Goal: Information Seeking & Learning: Learn about a topic

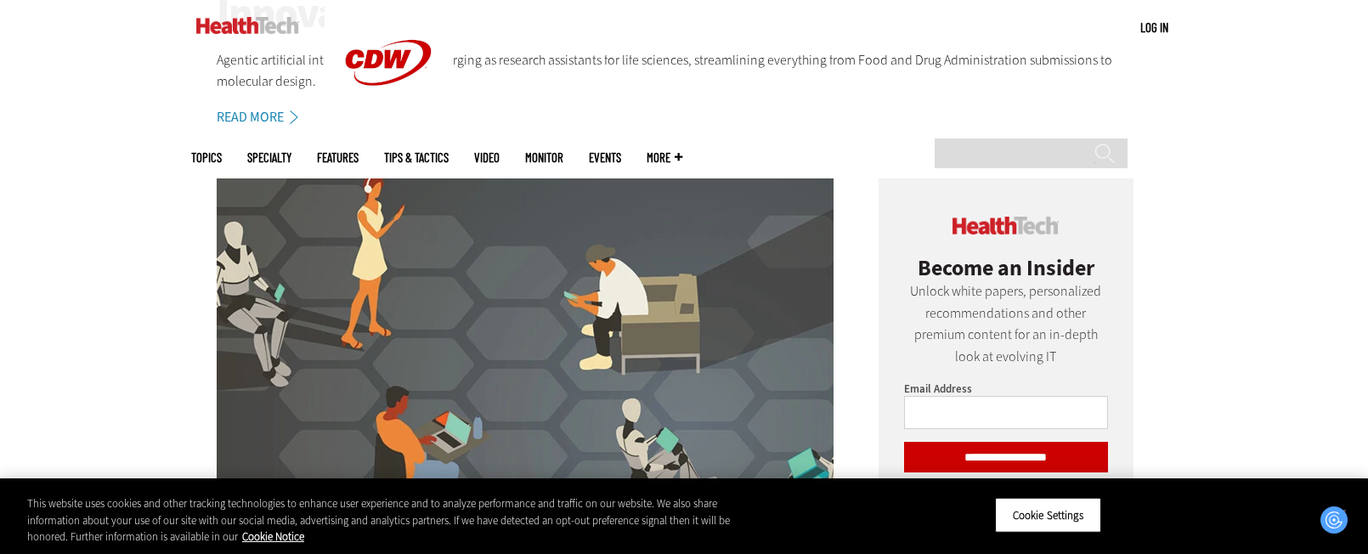
scroll to position [725, 0]
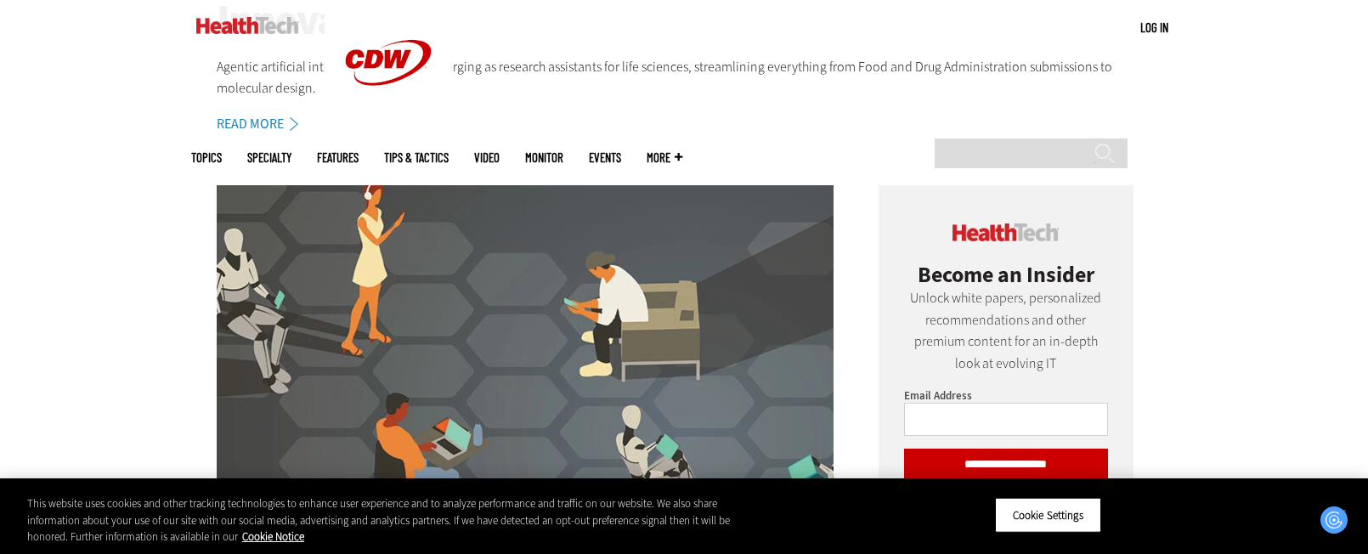
click at [272, 122] on link "Read More" at bounding box center [267, 124] width 100 height 14
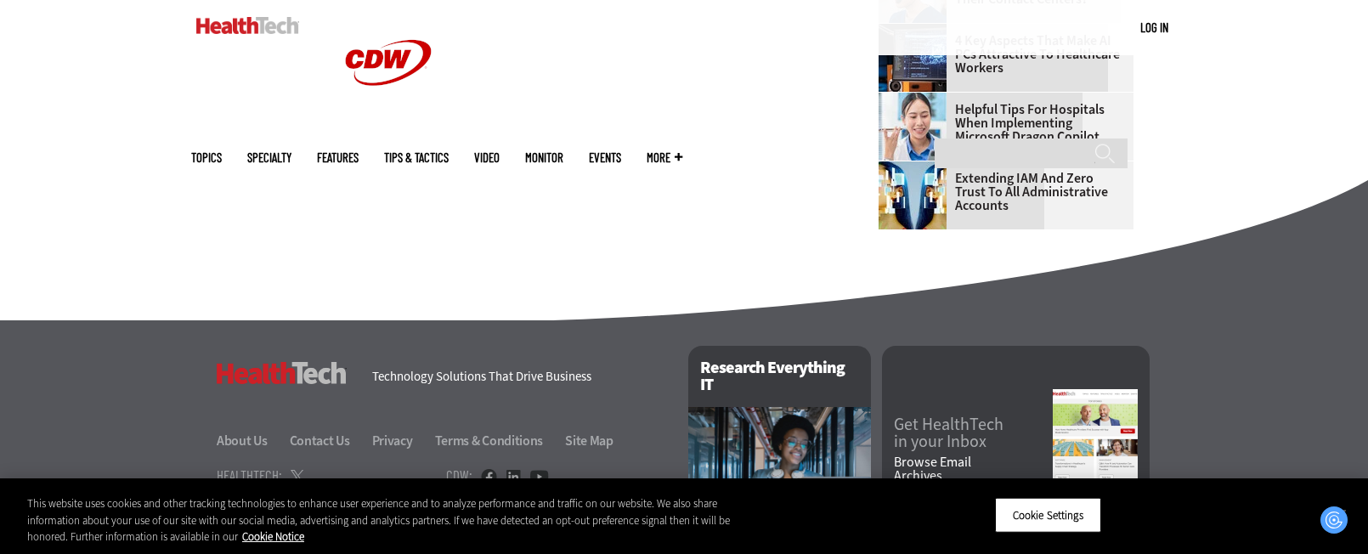
scroll to position [2351, 0]
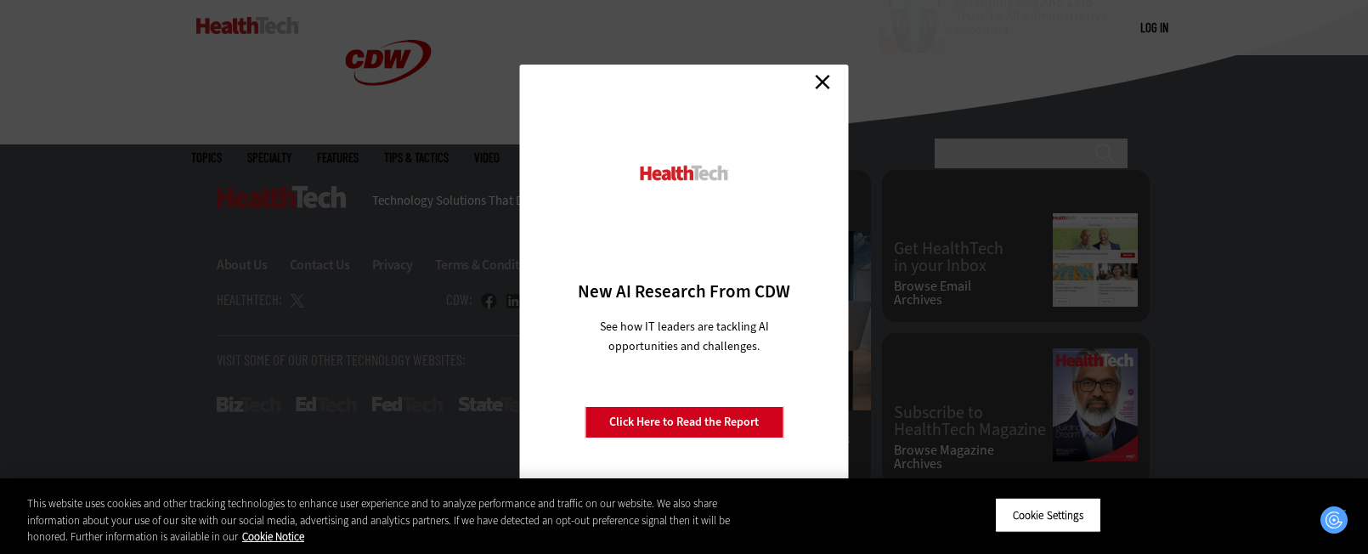
drag, startPoint x: 819, startPoint y: 82, endPoint x: 787, endPoint y: 97, distance: 35.7
click at [819, 82] on link "Close" at bounding box center [822, 81] width 25 height 25
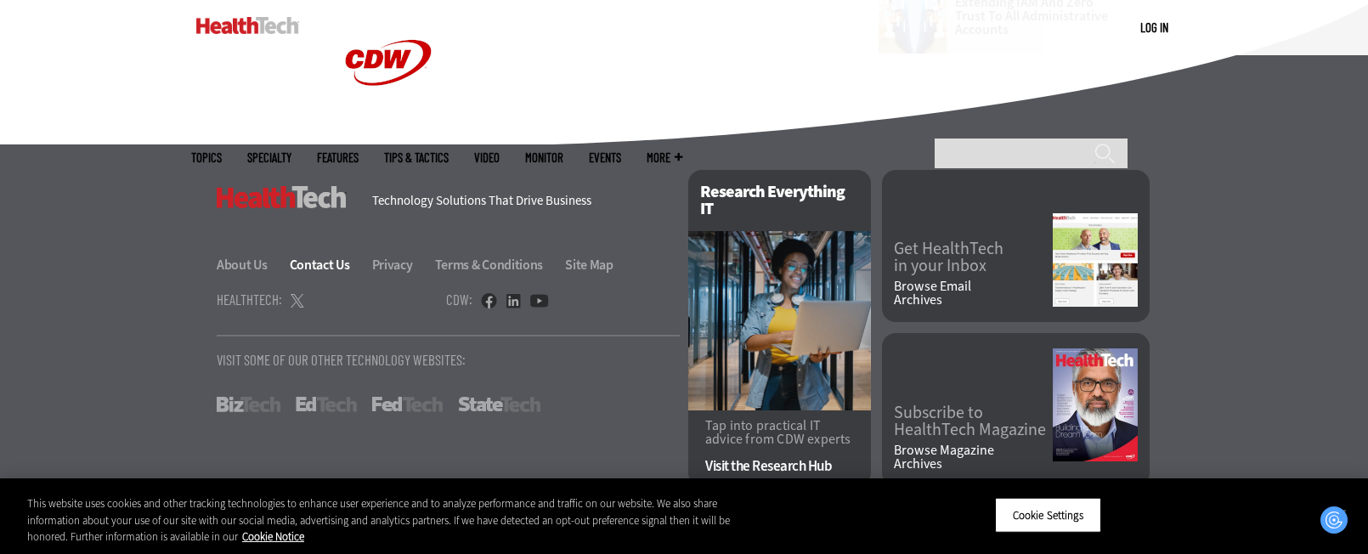
click at [304, 266] on link "Contact Us" at bounding box center [330, 265] width 80 height 18
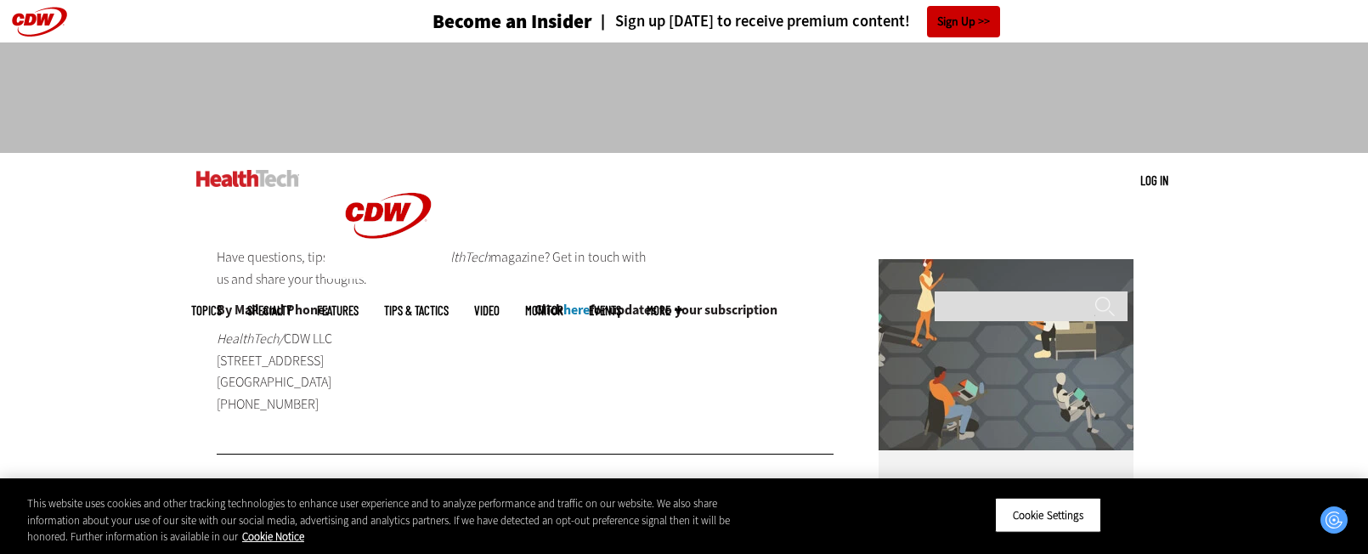
drag, startPoint x: 227, startPoint y: 178, endPoint x: 237, endPoint y: 181, distance: 10.8
click at [227, 178] on img at bounding box center [247, 178] width 103 height 17
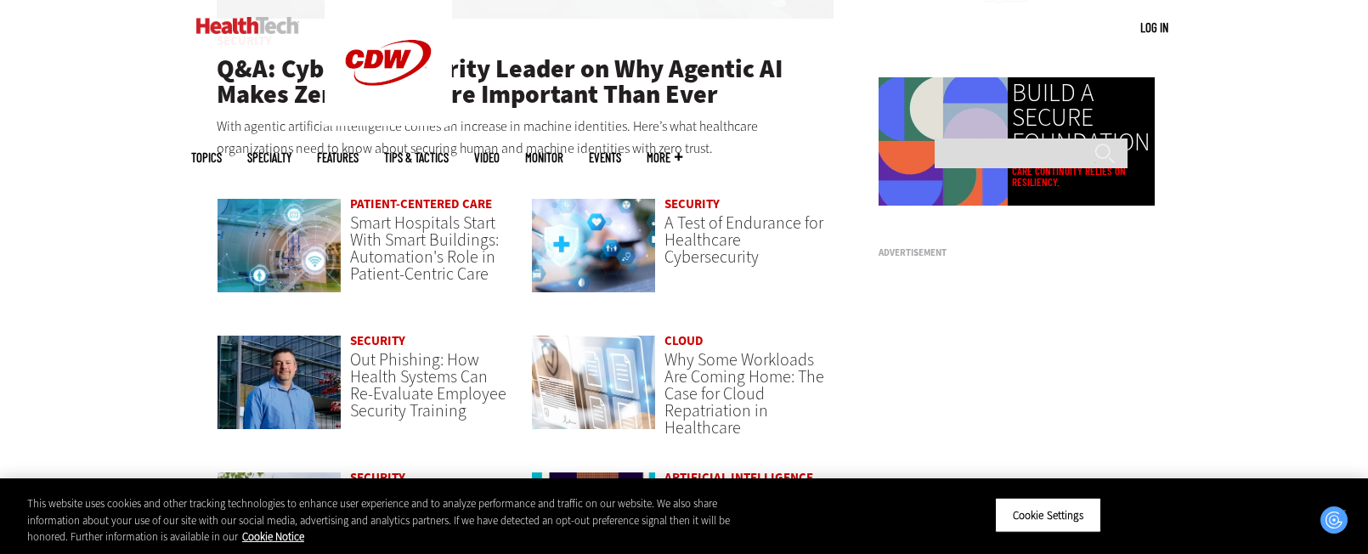
scroll to position [1266, 0]
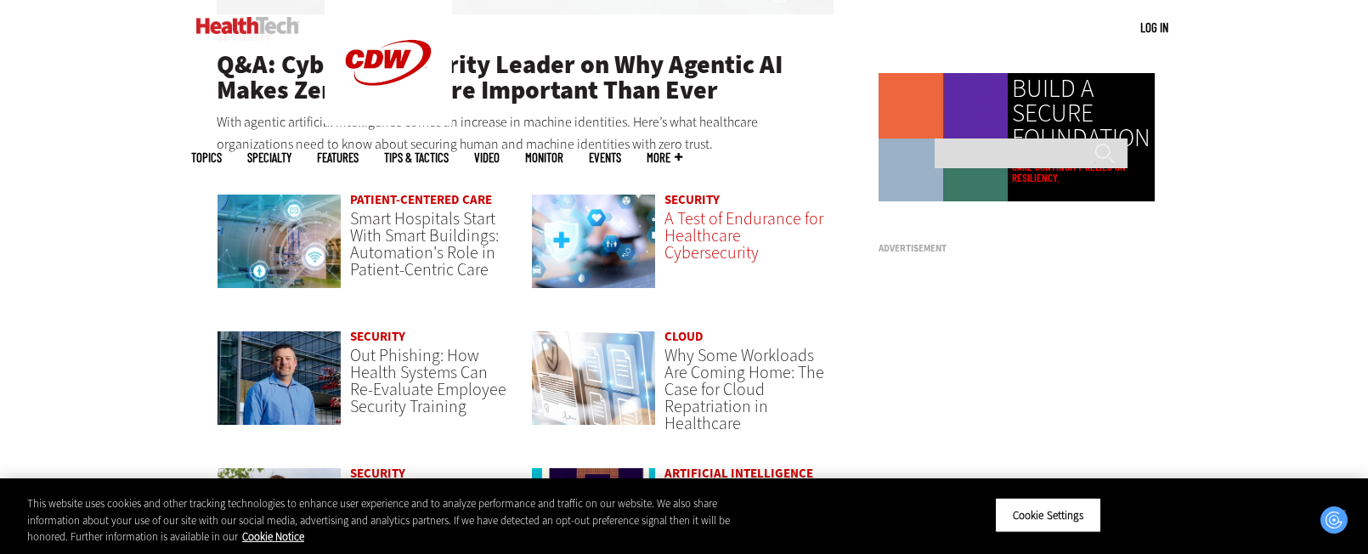
click at [714, 257] on span "A Test of Endurance for Healthcare Cybersecurity" at bounding box center [744, 235] width 159 height 57
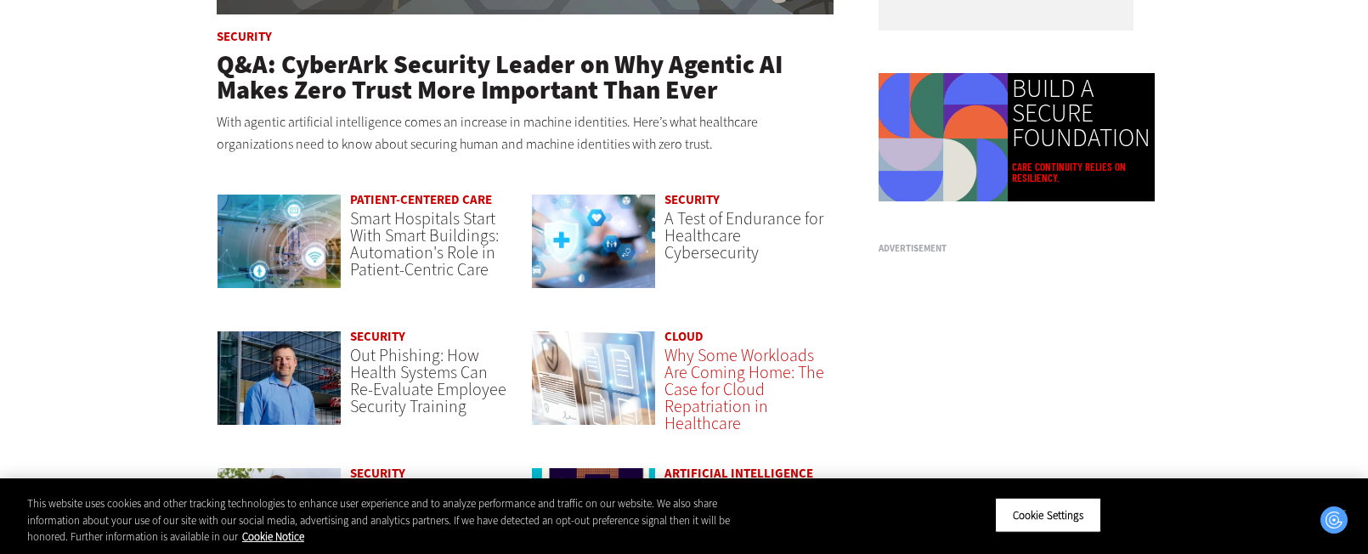
click at [738, 382] on span "Why Some Workloads Are Coming Home: The Case for Cloud Repatriation in Healthca…" at bounding box center [745, 389] width 160 height 91
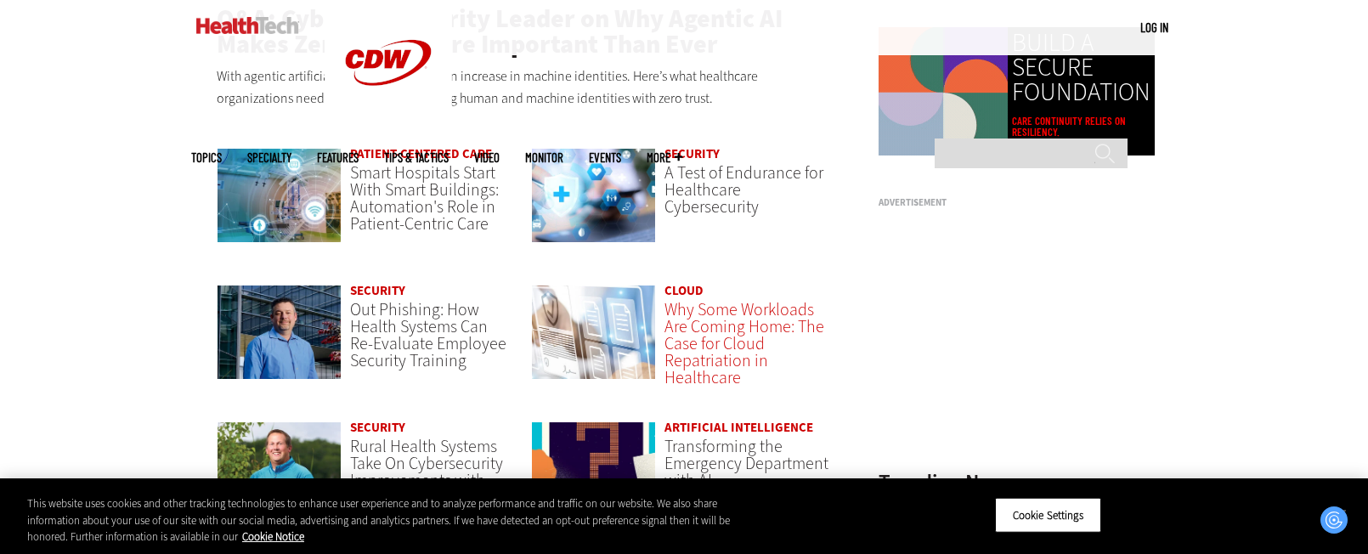
scroll to position [1351, 0]
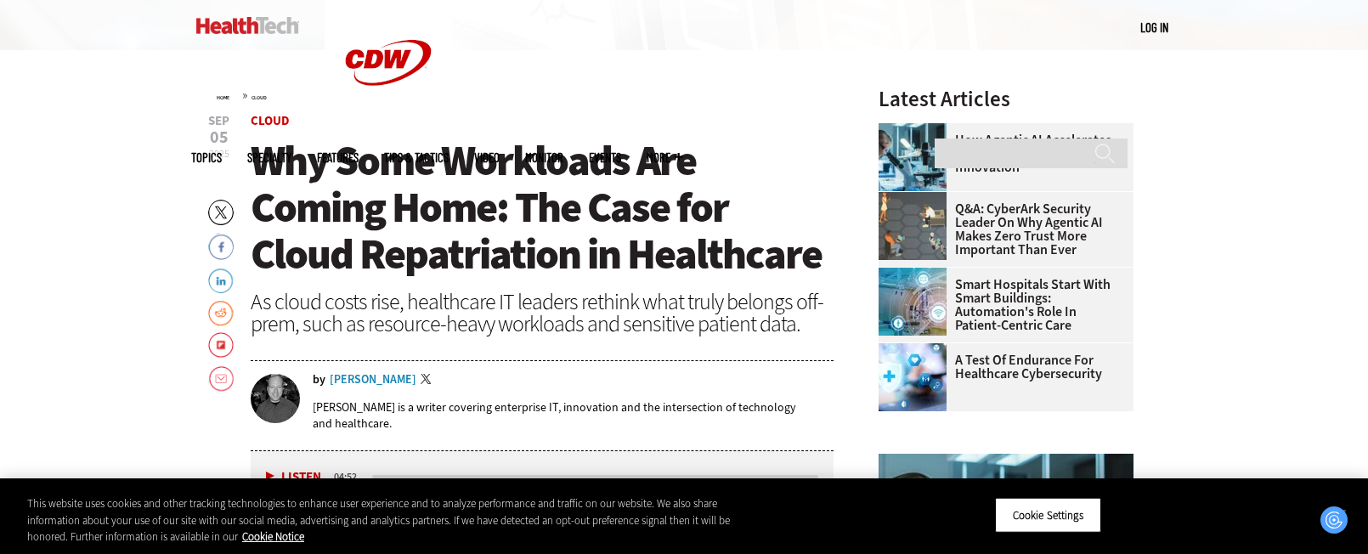
scroll to position [603, 0]
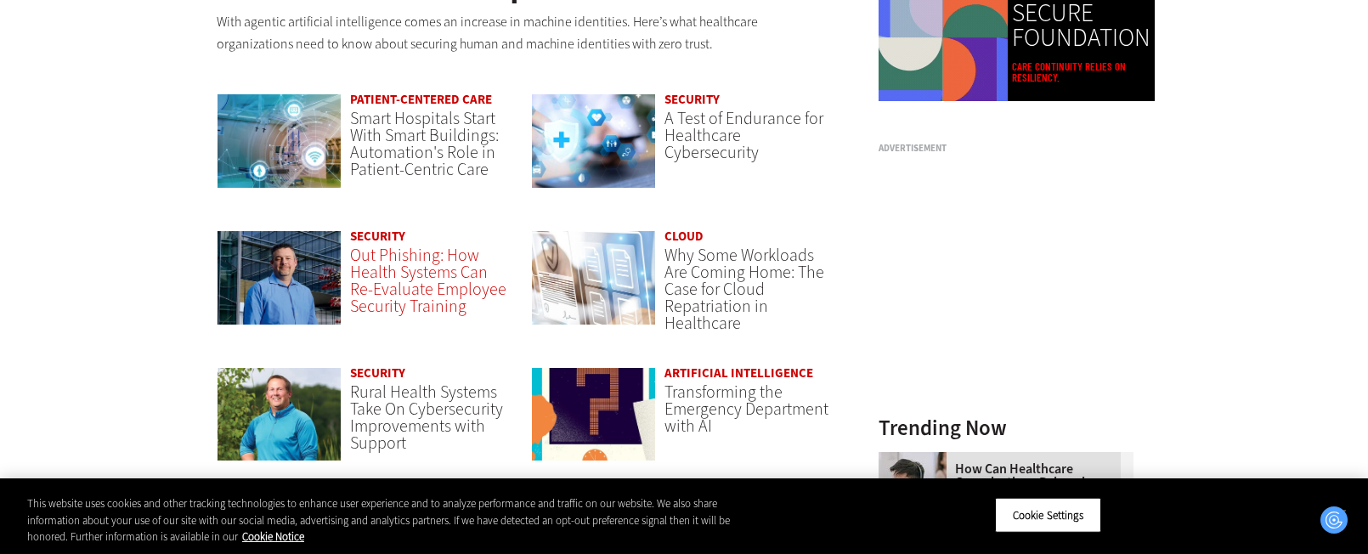
click at [399, 301] on span "Out Phishing: How Health Systems Can Re-Evaluate Employee Security Training" at bounding box center [428, 281] width 156 height 74
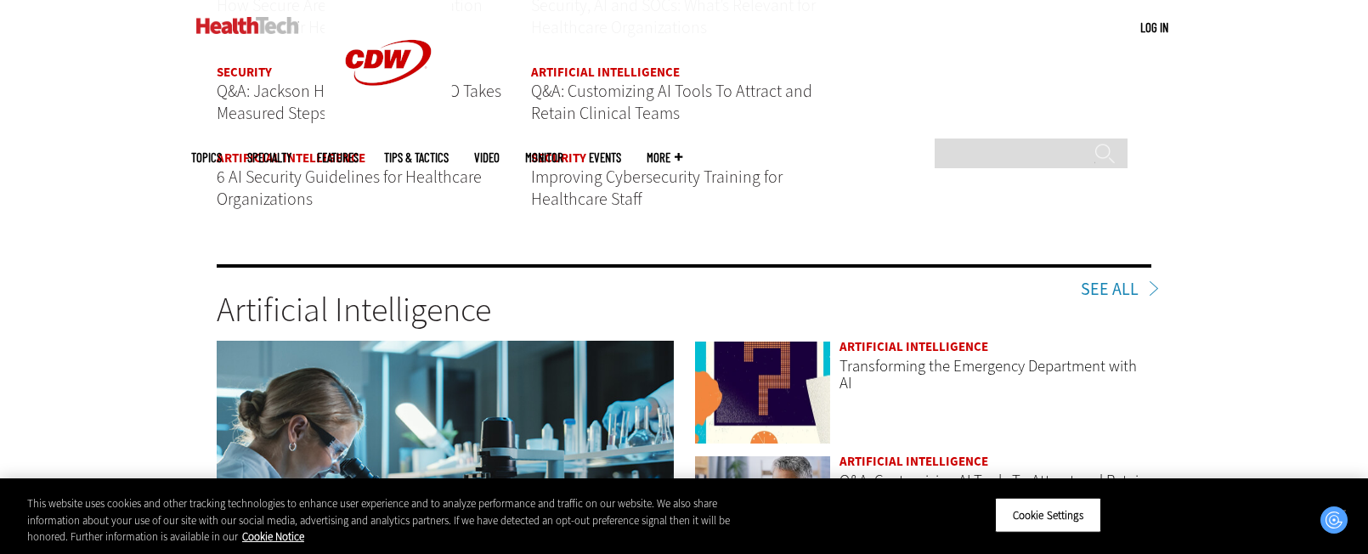
scroll to position [2438, 0]
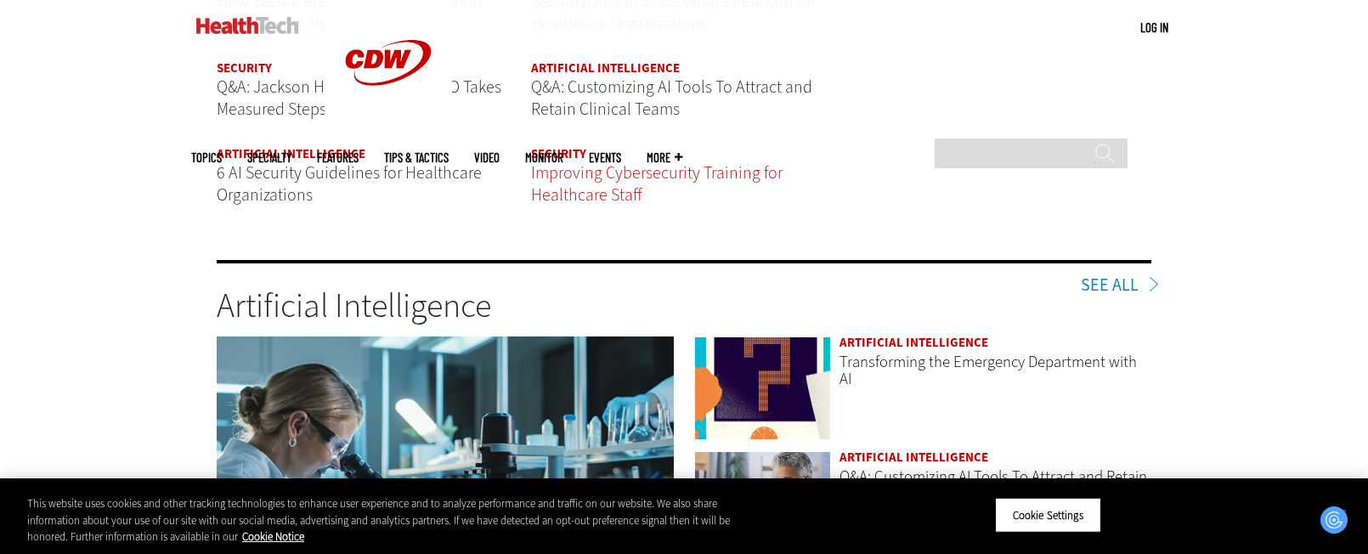
click at [583, 189] on span "Improving Cybersecurity Training for Healthcare Staff" at bounding box center [657, 183] width 252 height 45
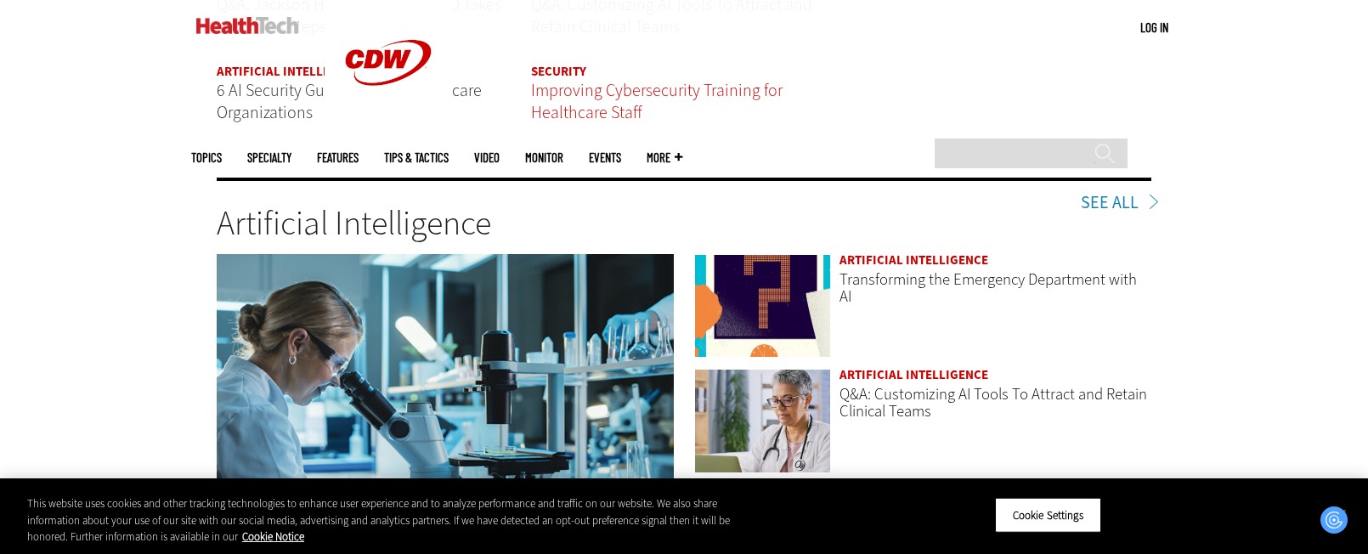
scroll to position [2540, 0]
